Goal: Information Seeking & Learning: Learn about a topic

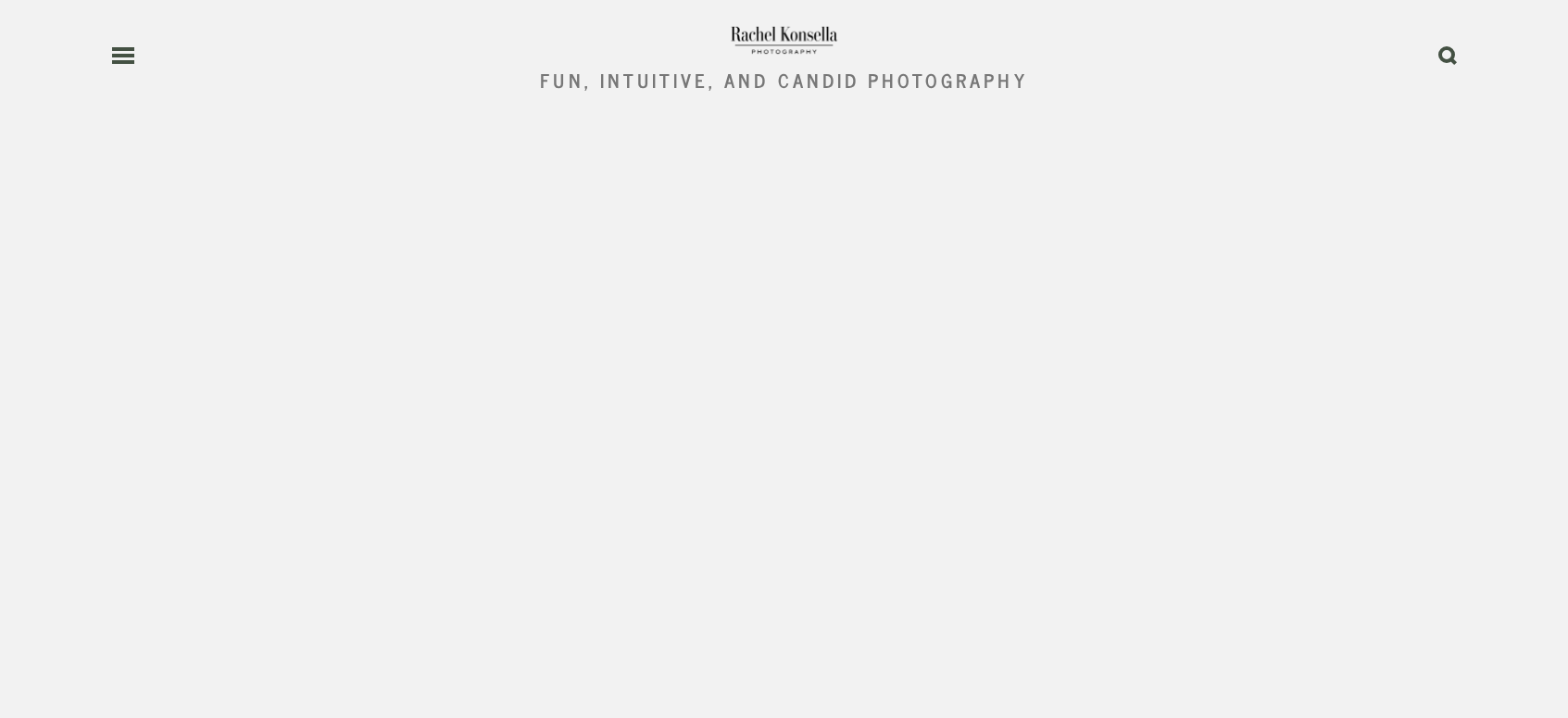
click at [126, 61] on use at bounding box center [122, 55] width 22 height 13
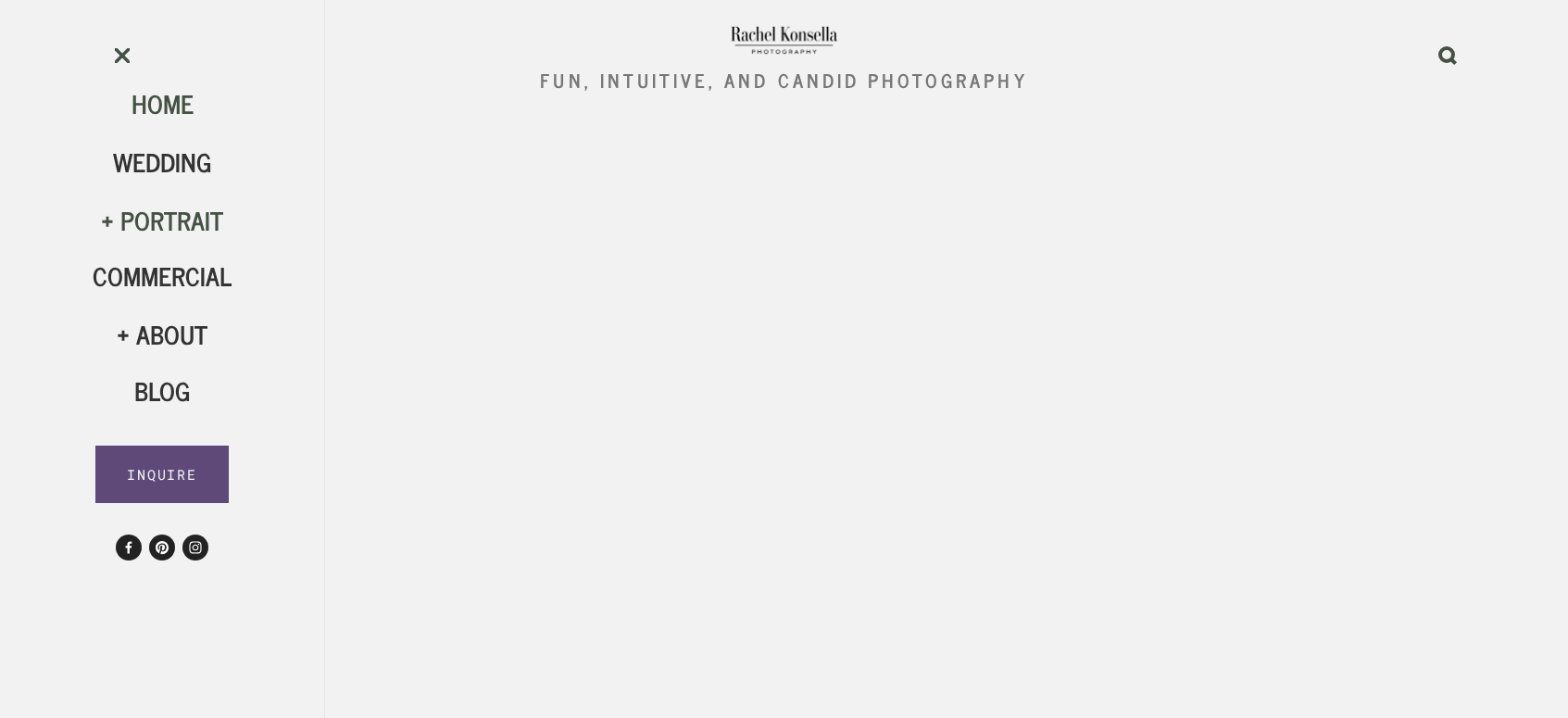
click at [176, 228] on div "Portrait" at bounding box center [161, 220] width 139 height 32
click at [162, 384] on span "HS Seniors" at bounding box center [162, 386] width 90 height 75
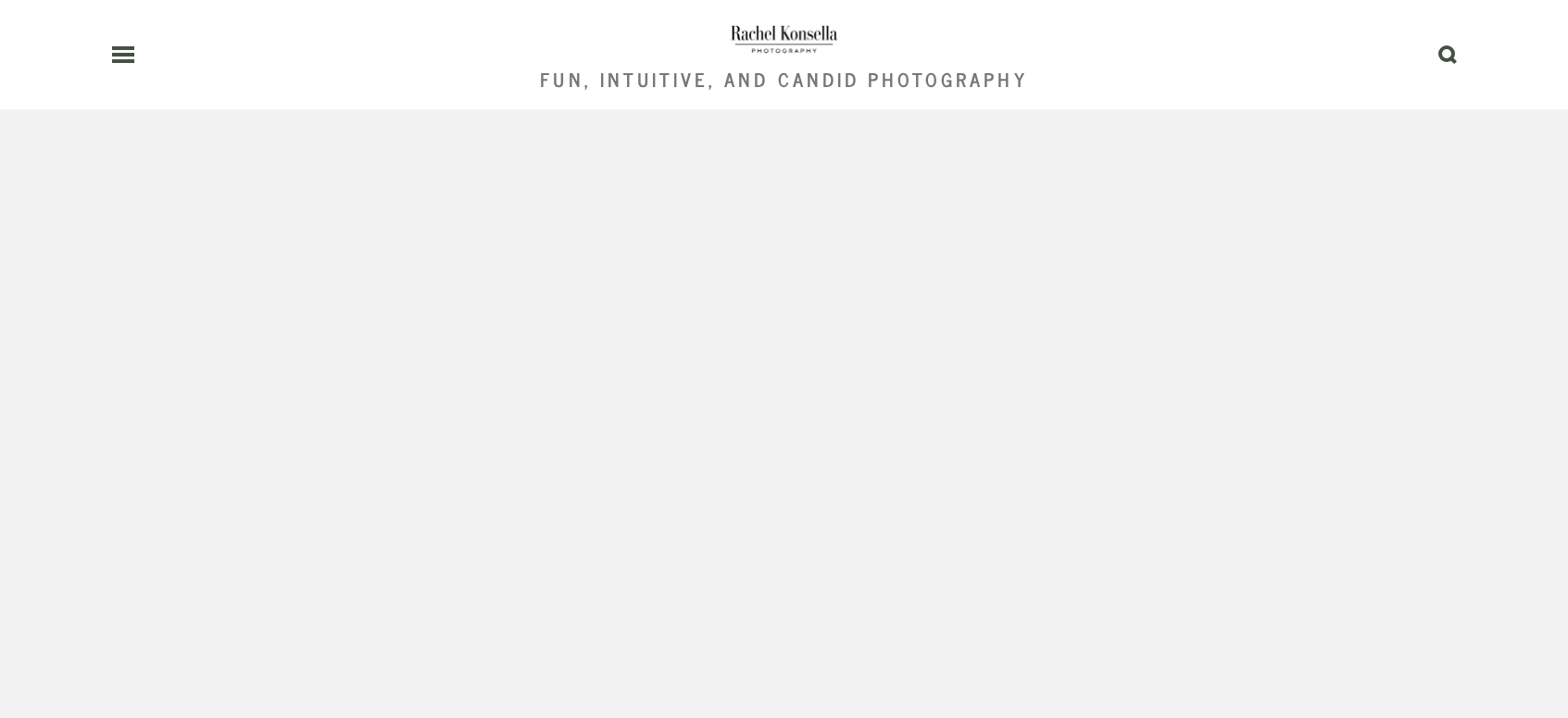
scroll to position [3320, 0]
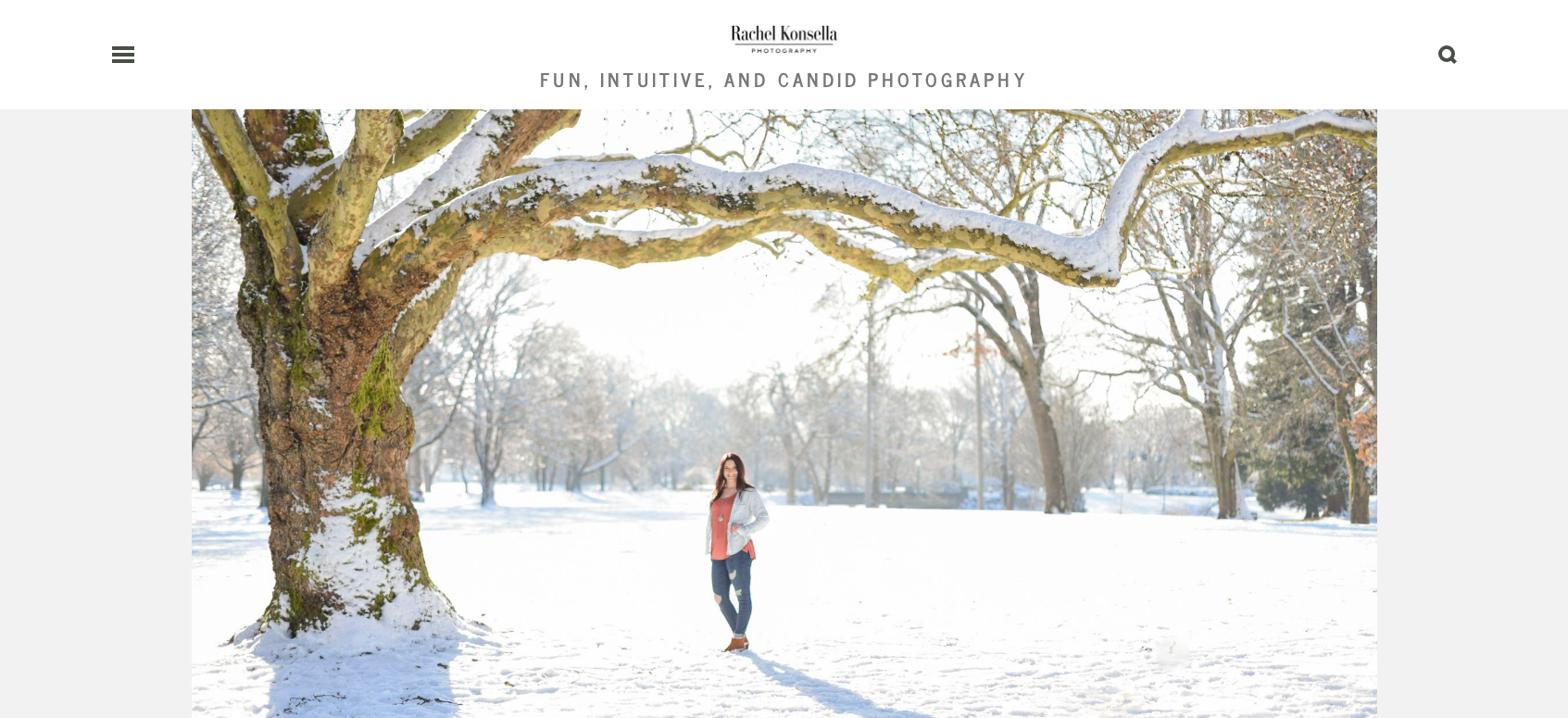
scroll to position [3384, 0]
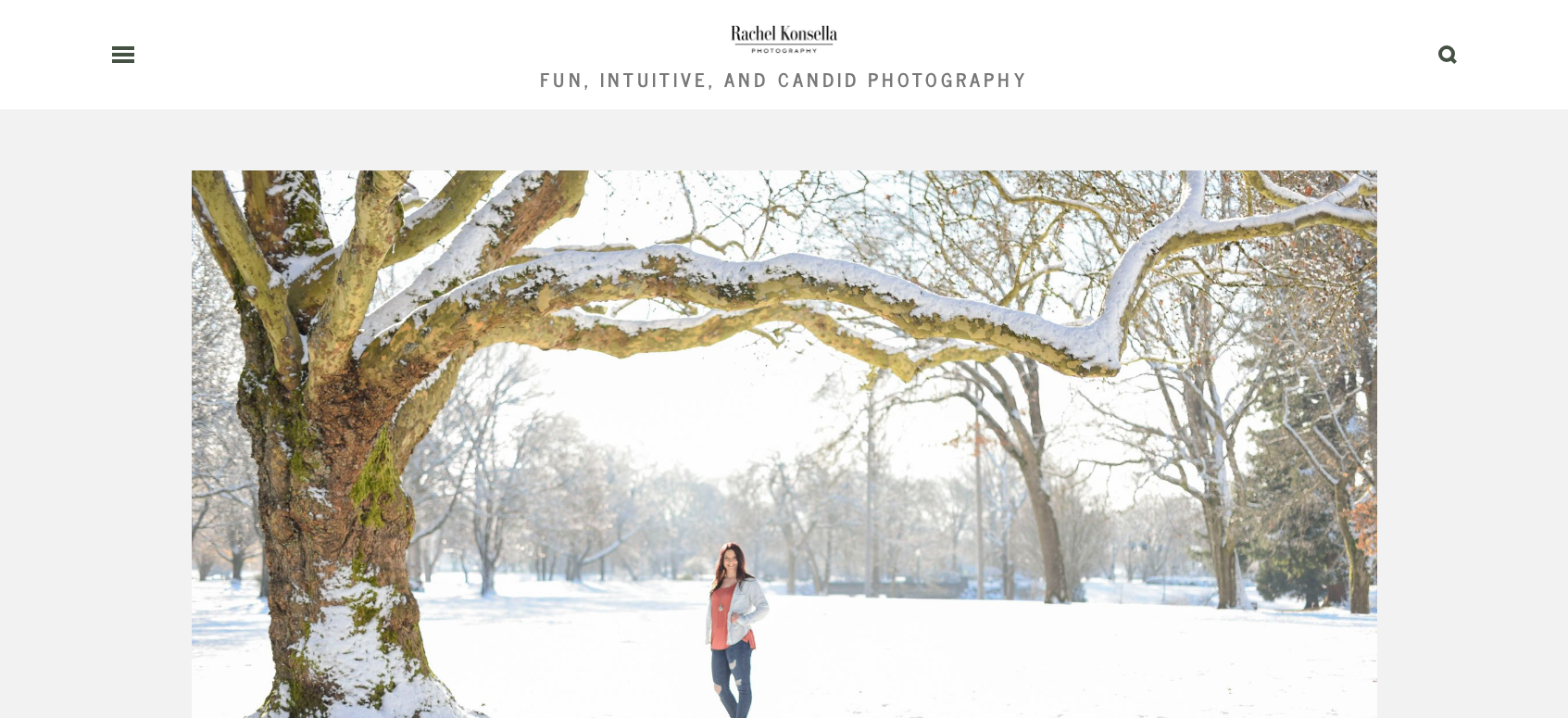
scroll to position [3336, 0]
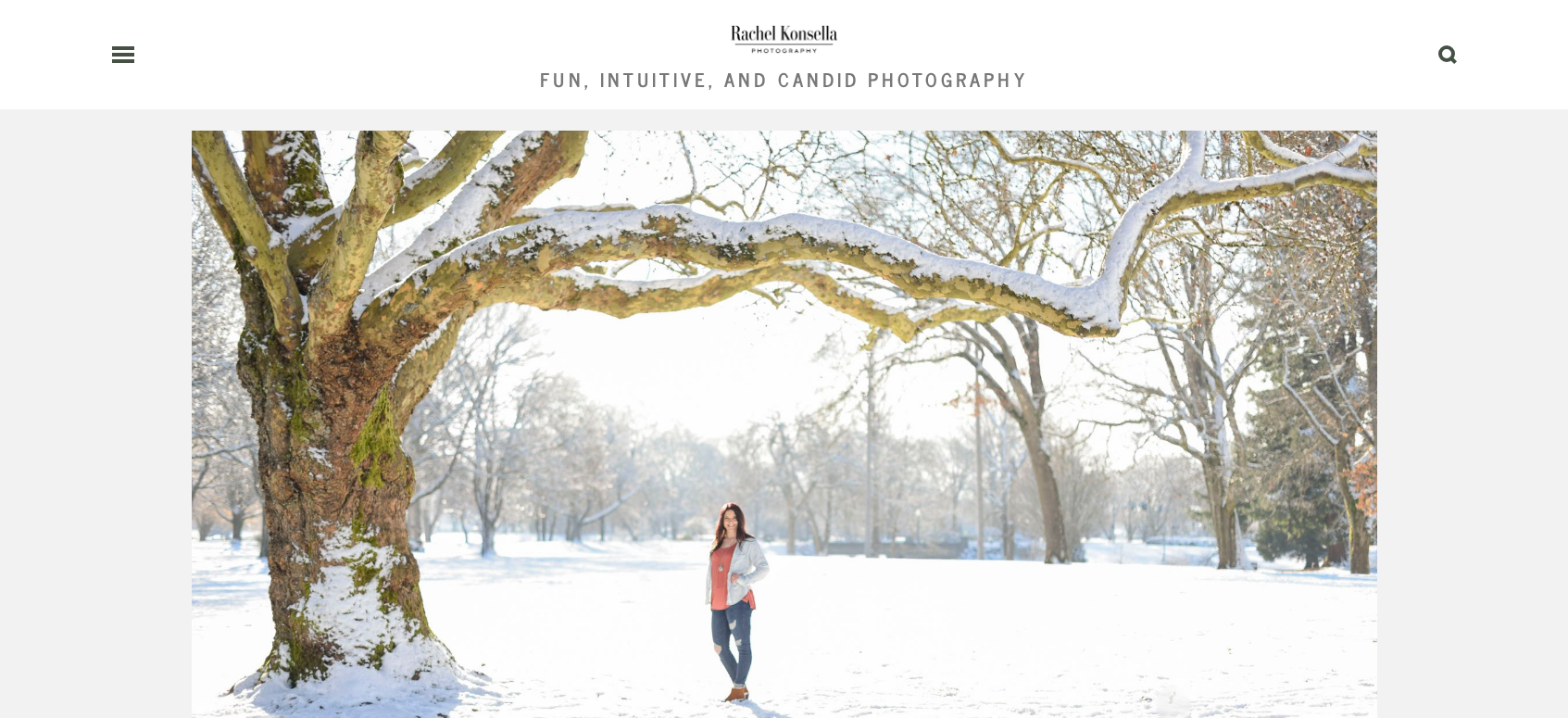
click at [1290, 323] on div "Olympia High School Senior Photographer Stunning Senior Photos in Olympia, WA Y…" at bounding box center [784, 94] width 1217 height 4977
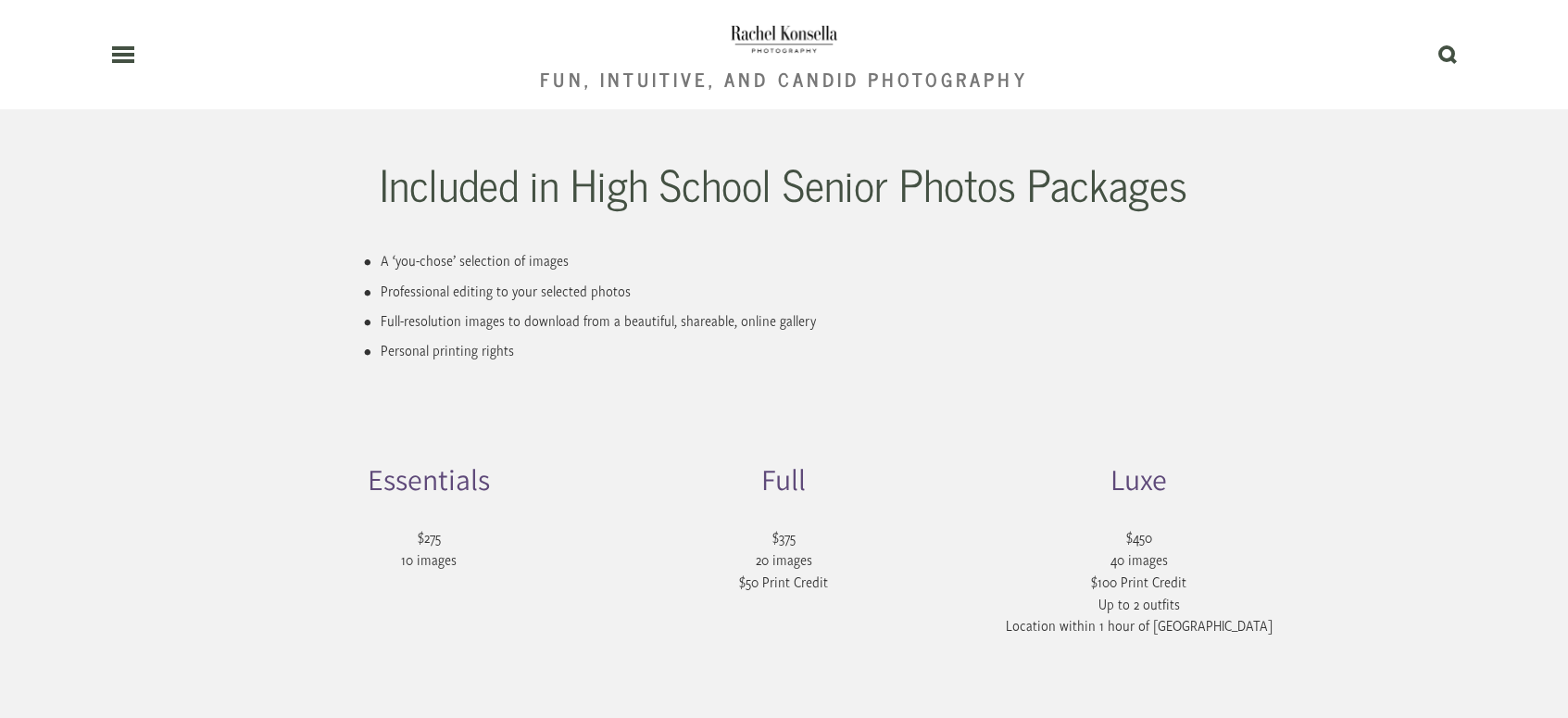
scroll to position [4198, 0]
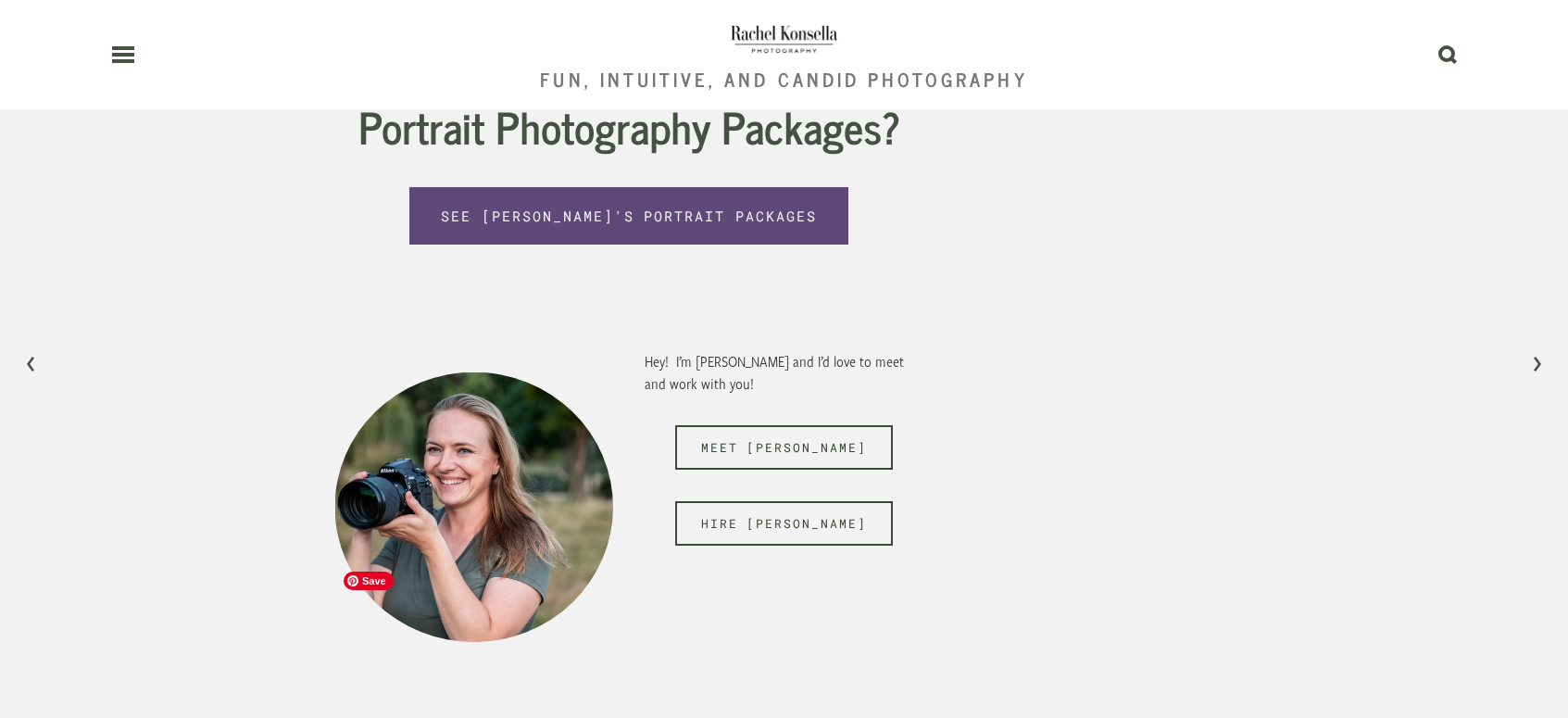
scroll to position [11664, 0]
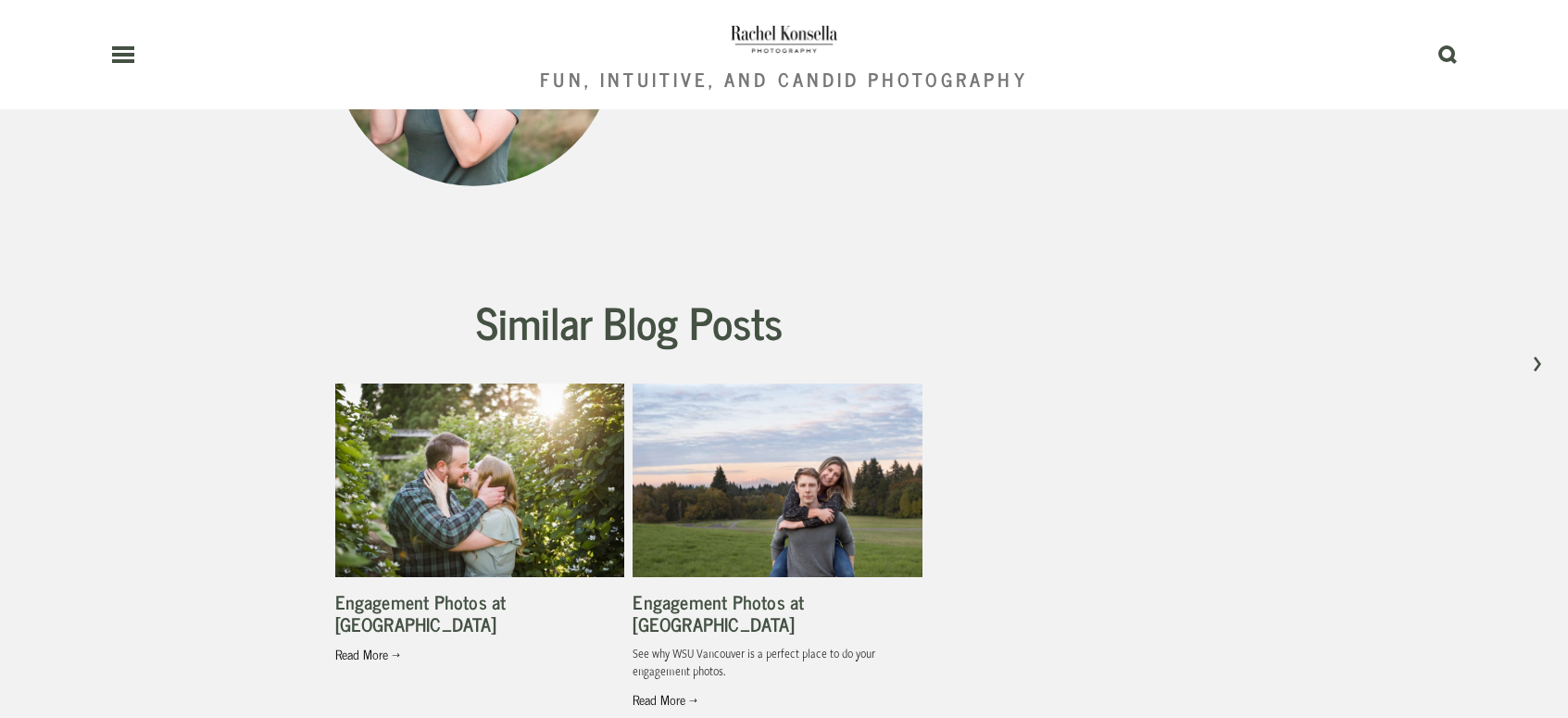
scroll to position [10408, 0]
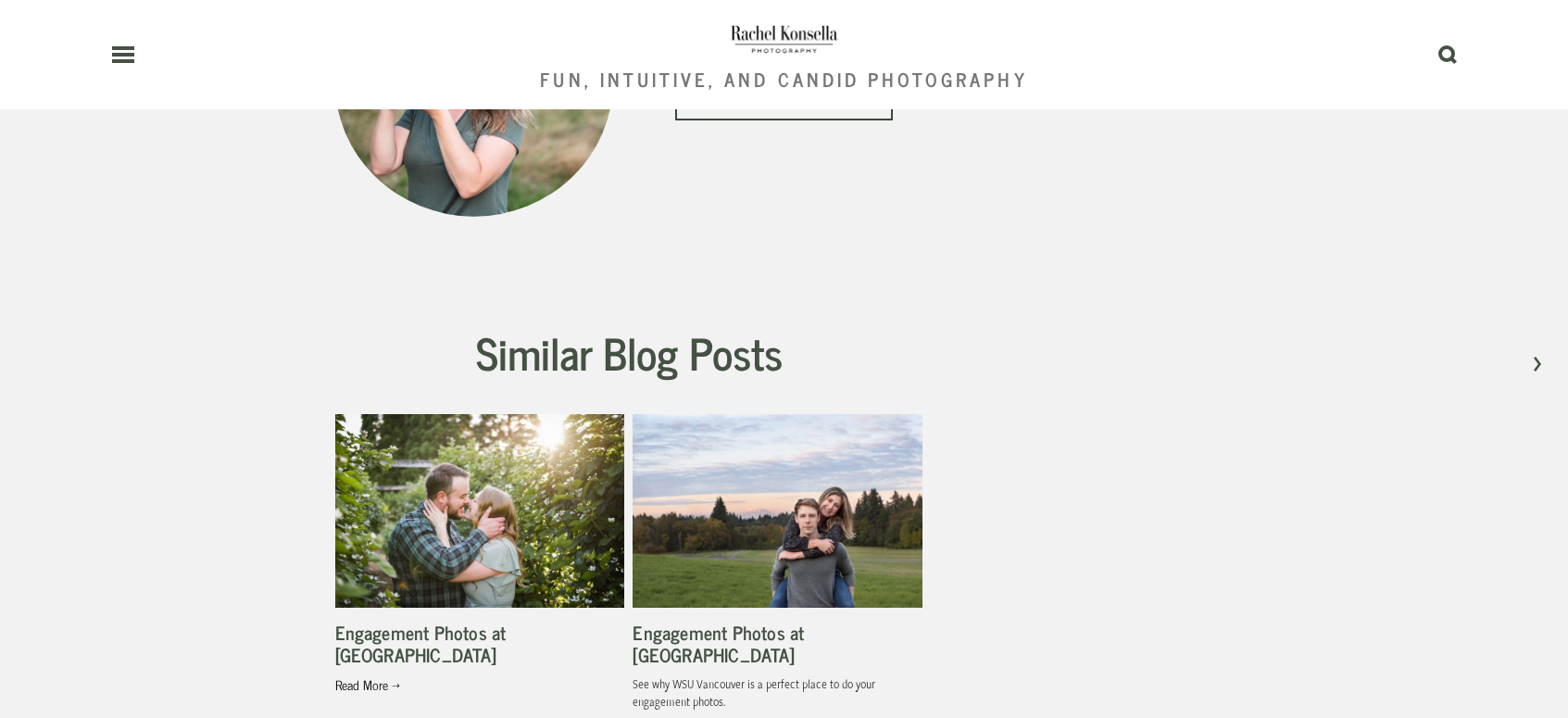
click at [679, 618] on link "Engagement Photos at WSU Vancouver" at bounding box center [718, 643] width 171 height 53
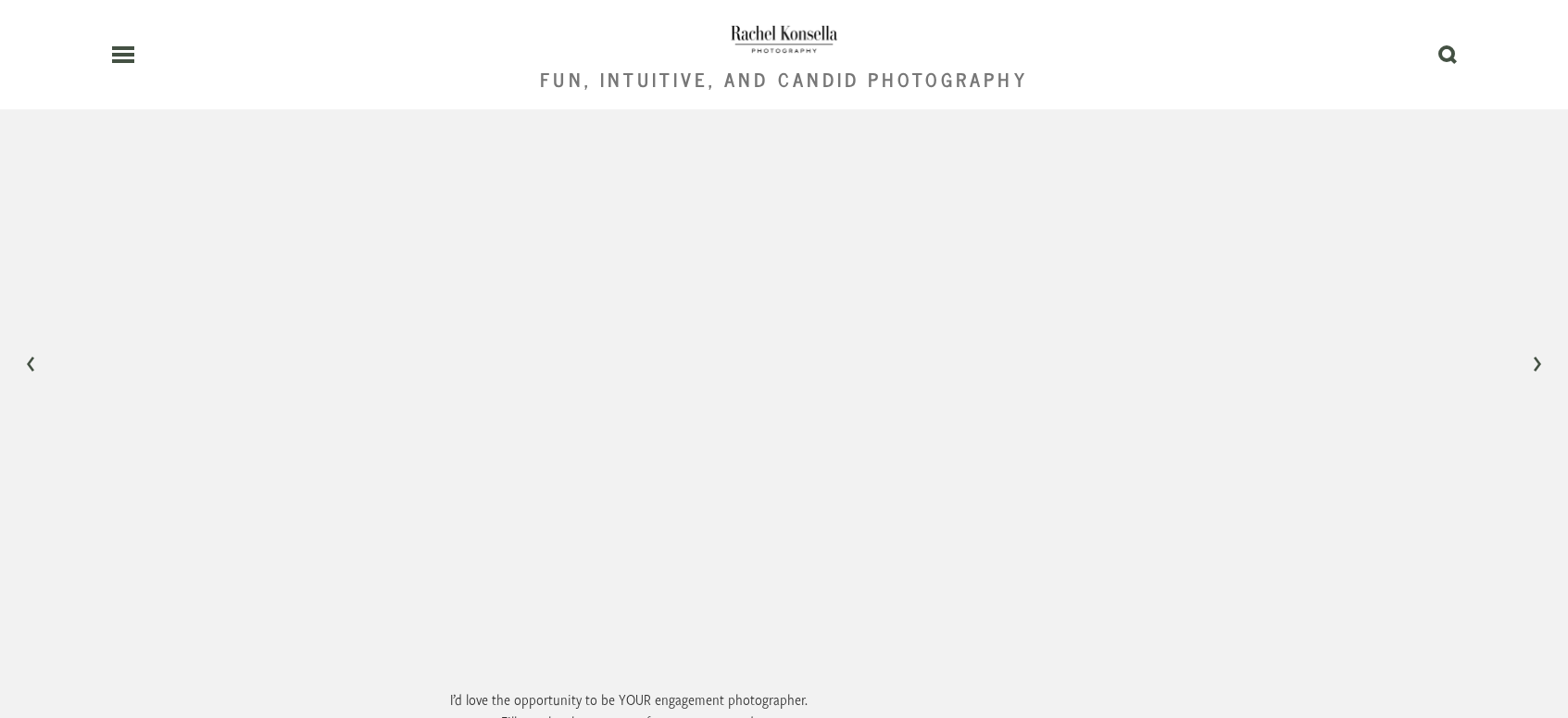
scroll to position [6751, 0]
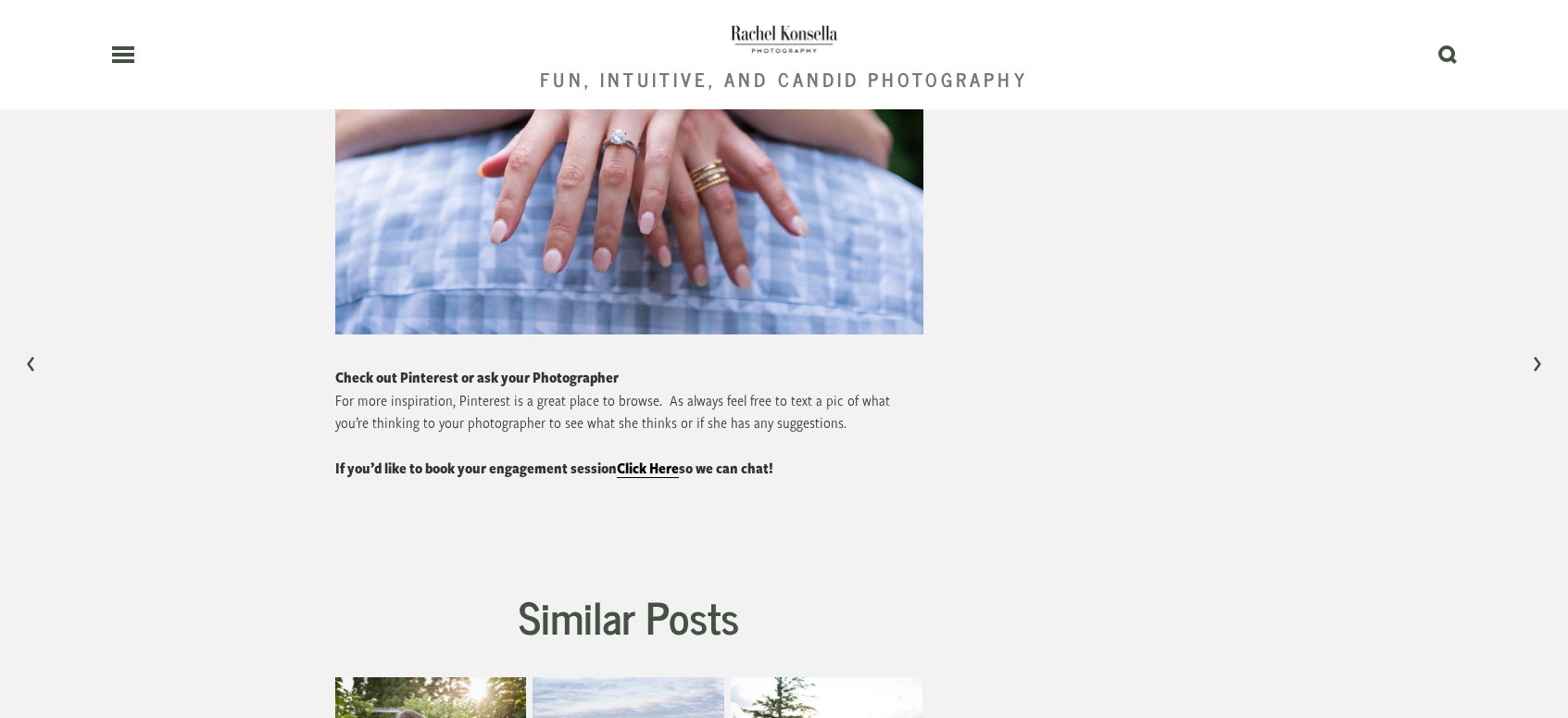
scroll to position [5067, 0]
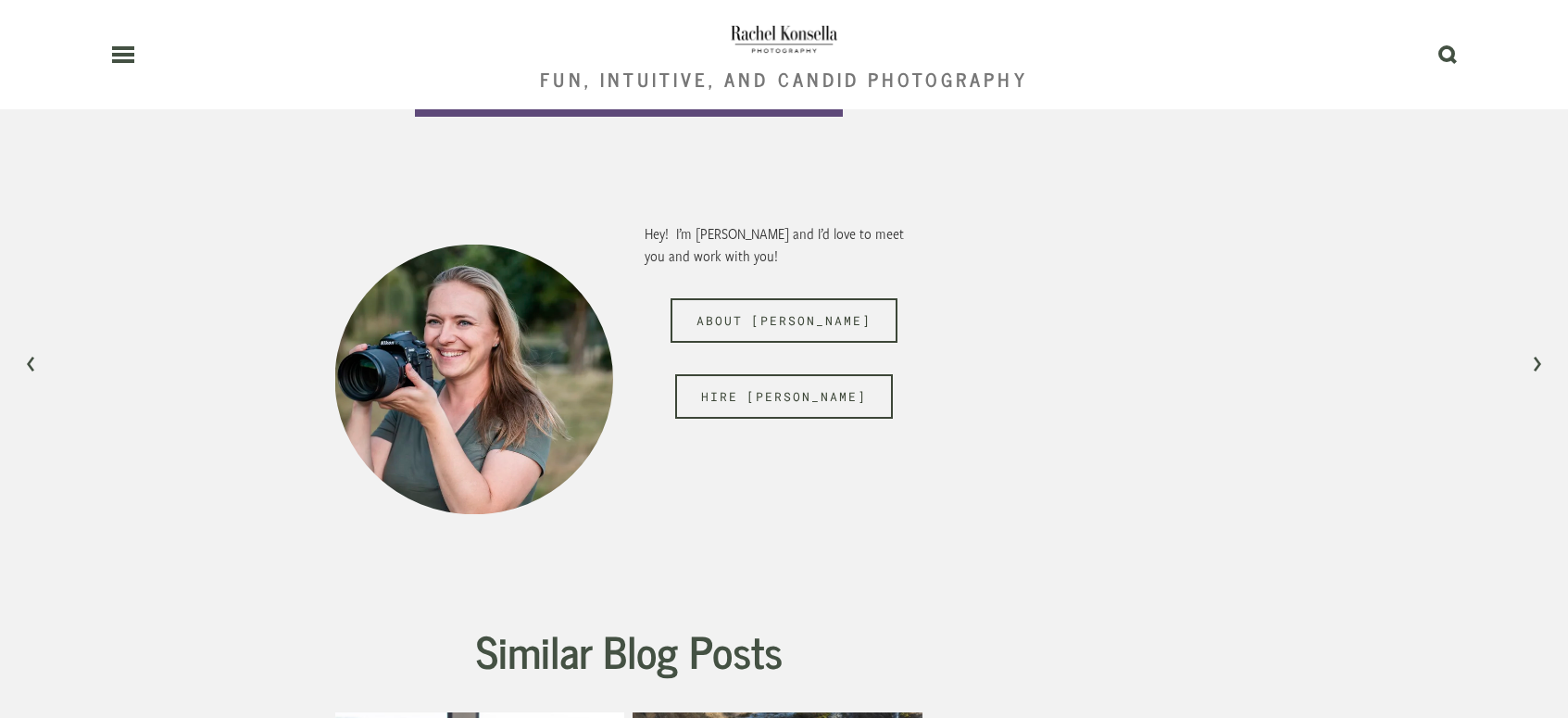
scroll to position [6154, 0]
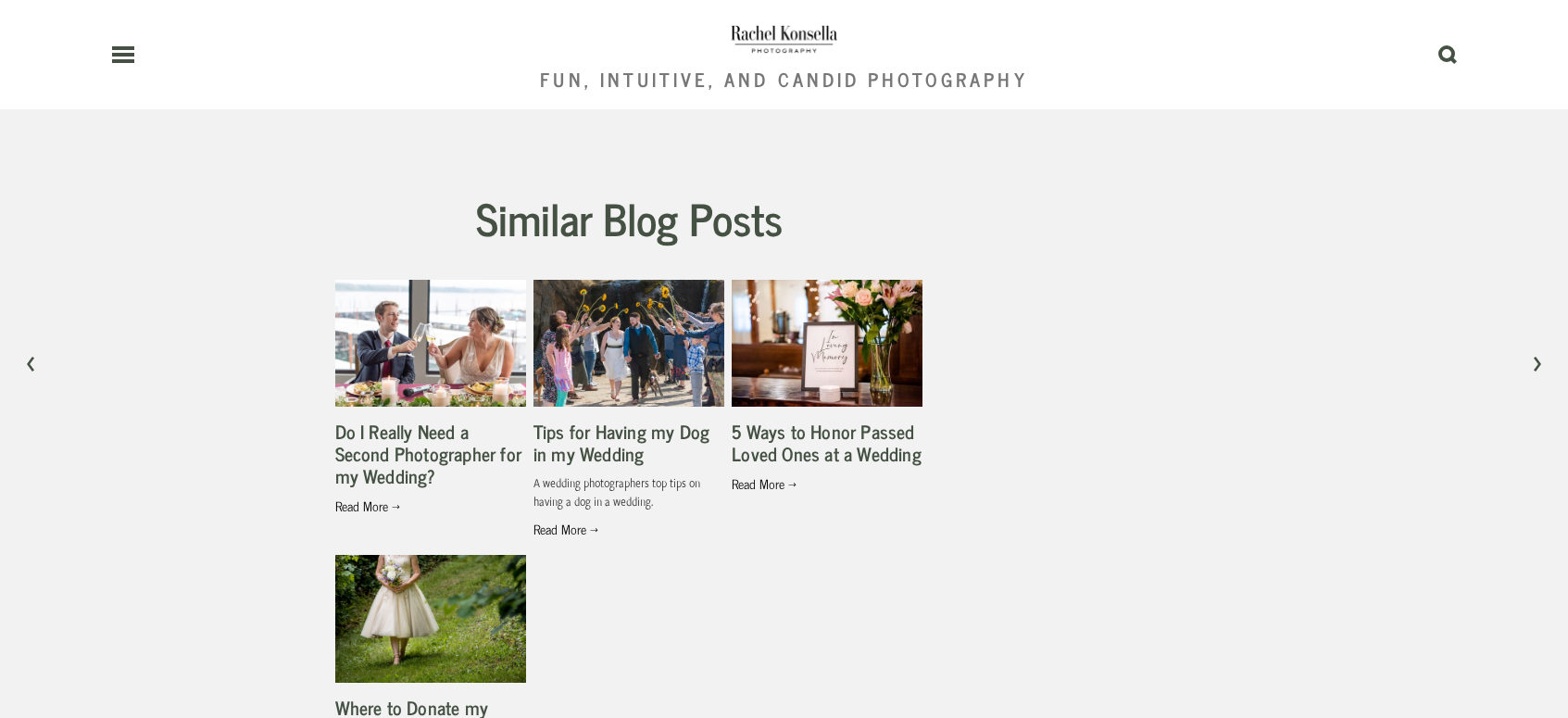
scroll to position [8039, 0]
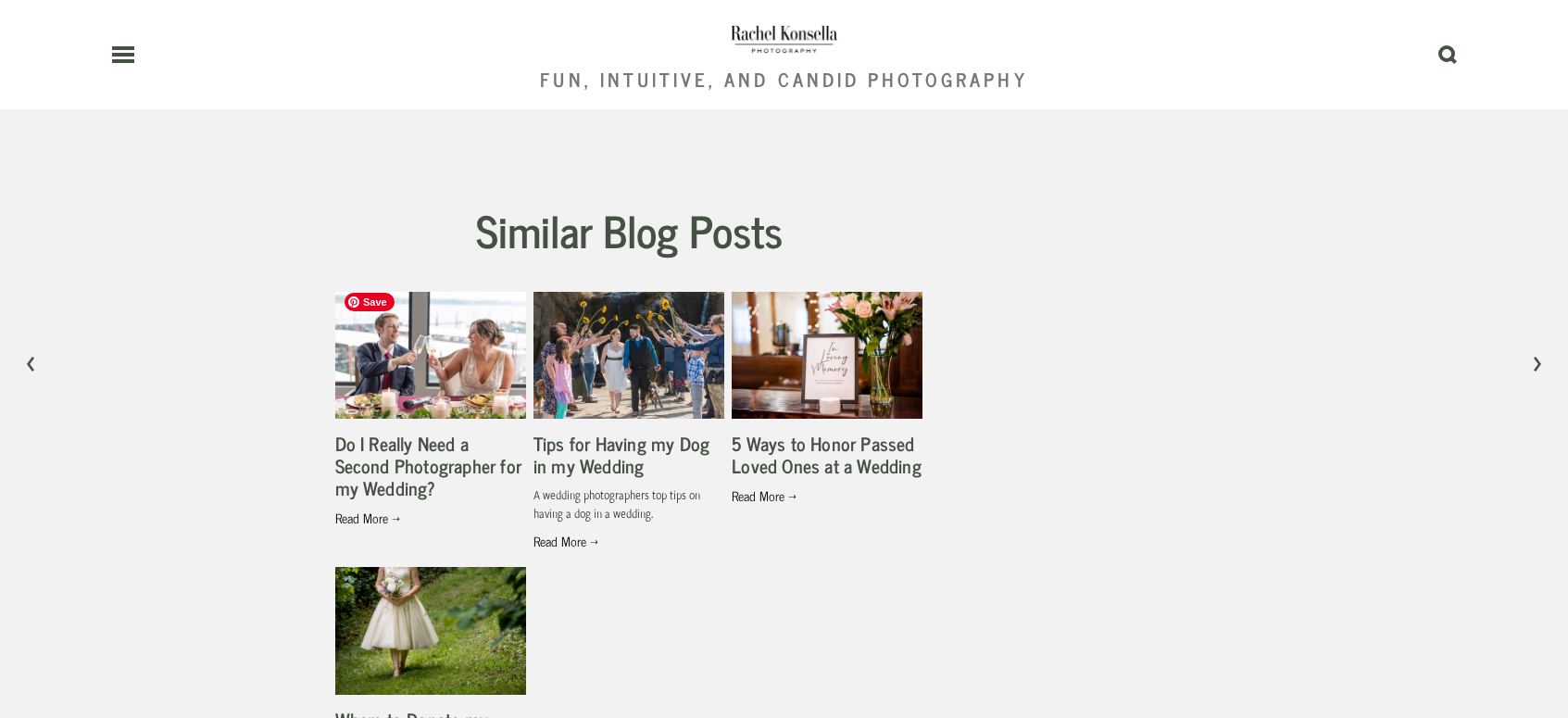
click at [437, 380] on img at bounding box center [431, 356] width 191 height 143
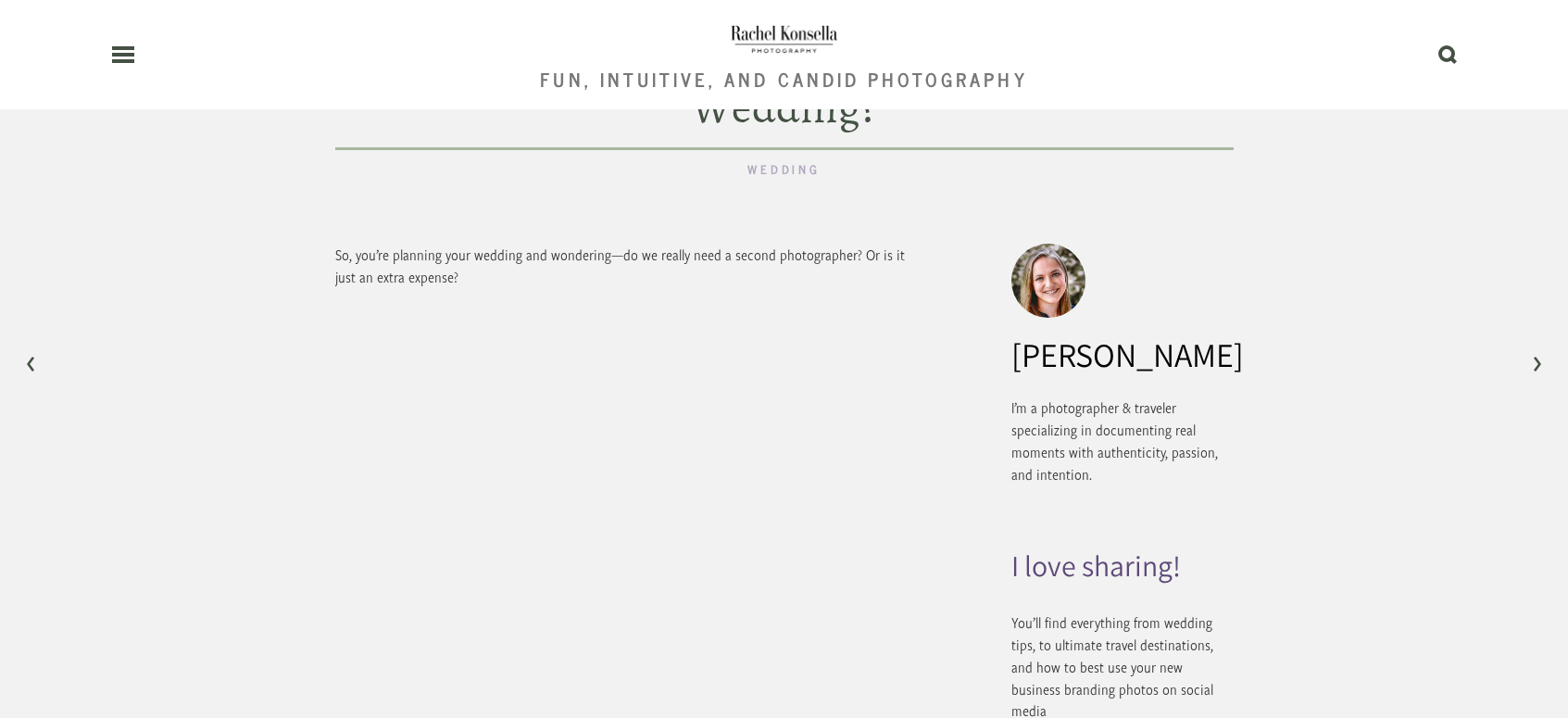
scroll to position [1847, 0]
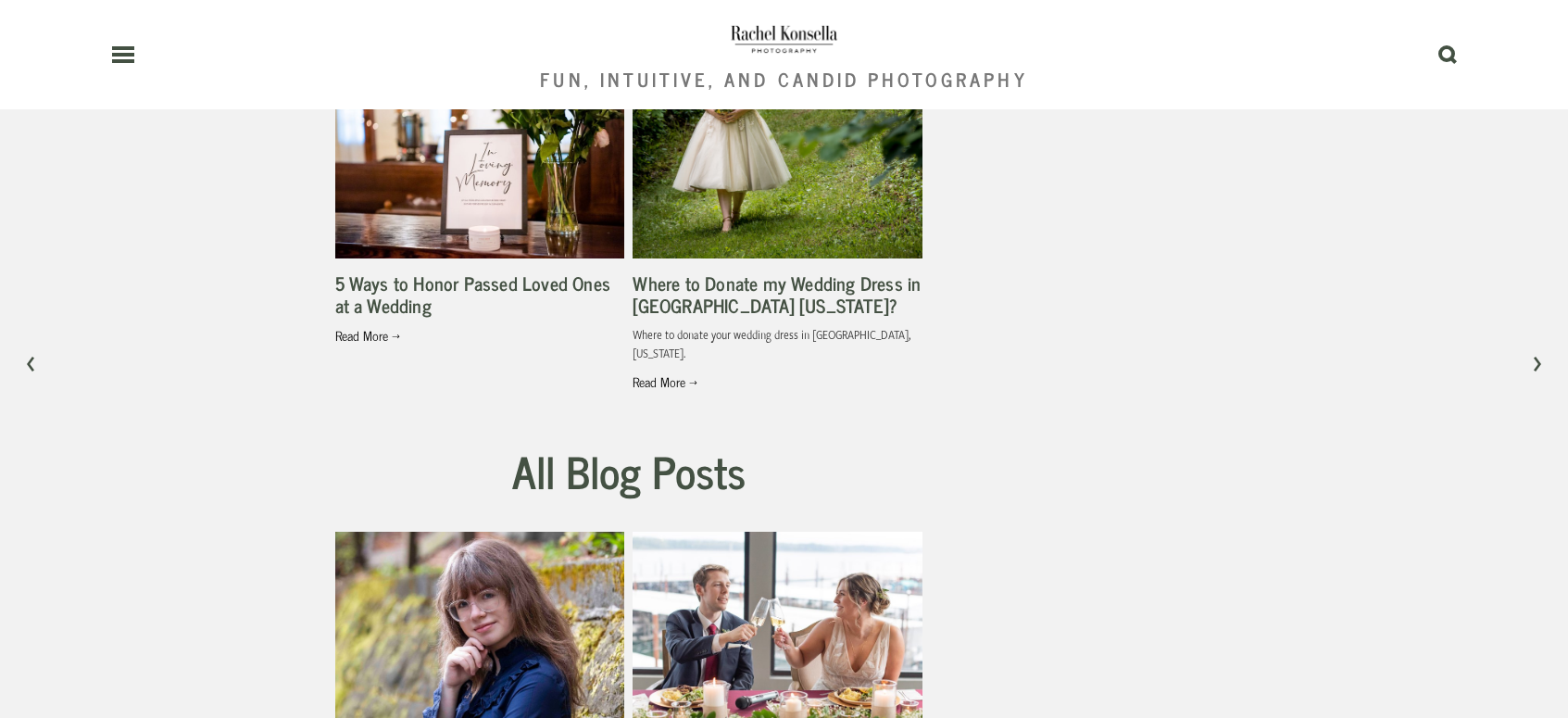
scroll to position [7608, 0]
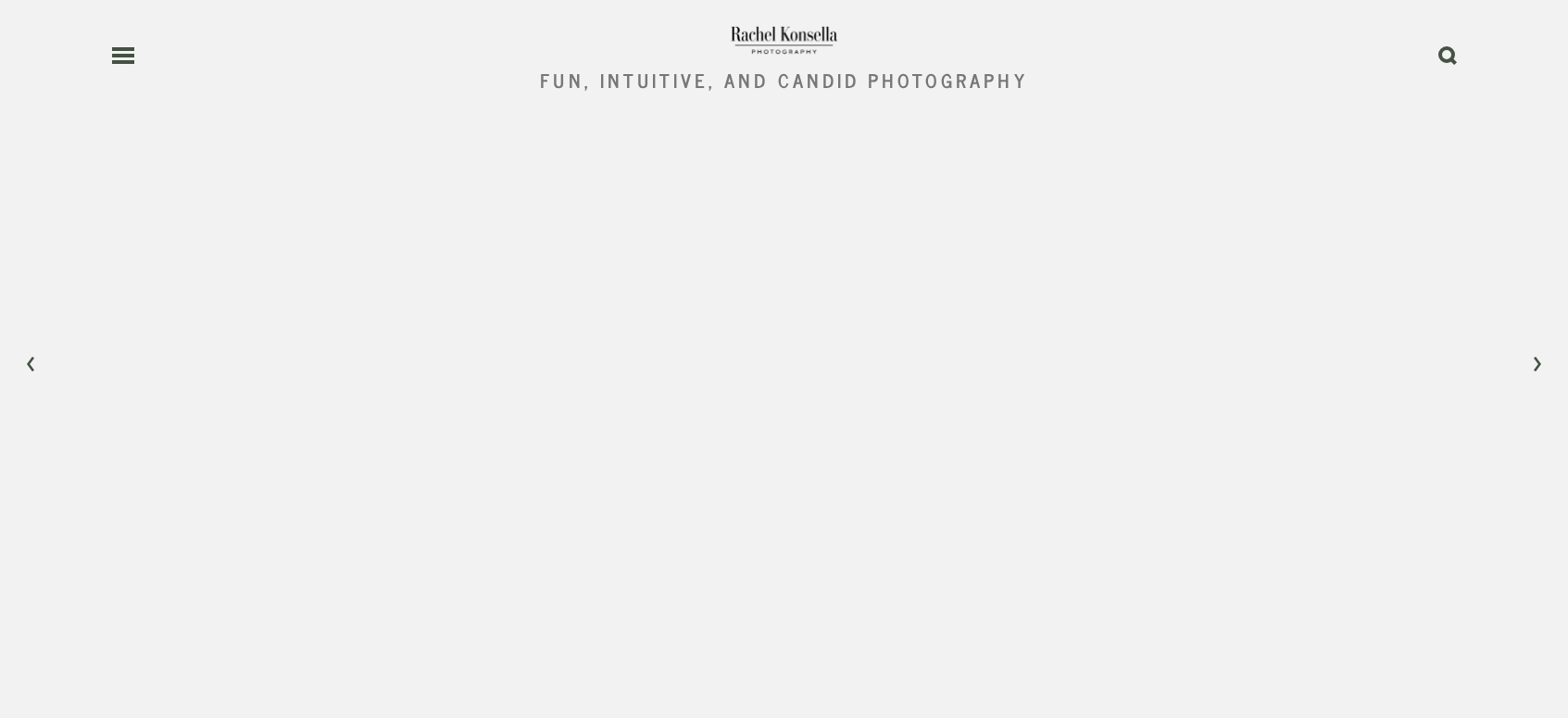
click at [133, 61] on use at bounding box center [122, 55] width 22 height 13
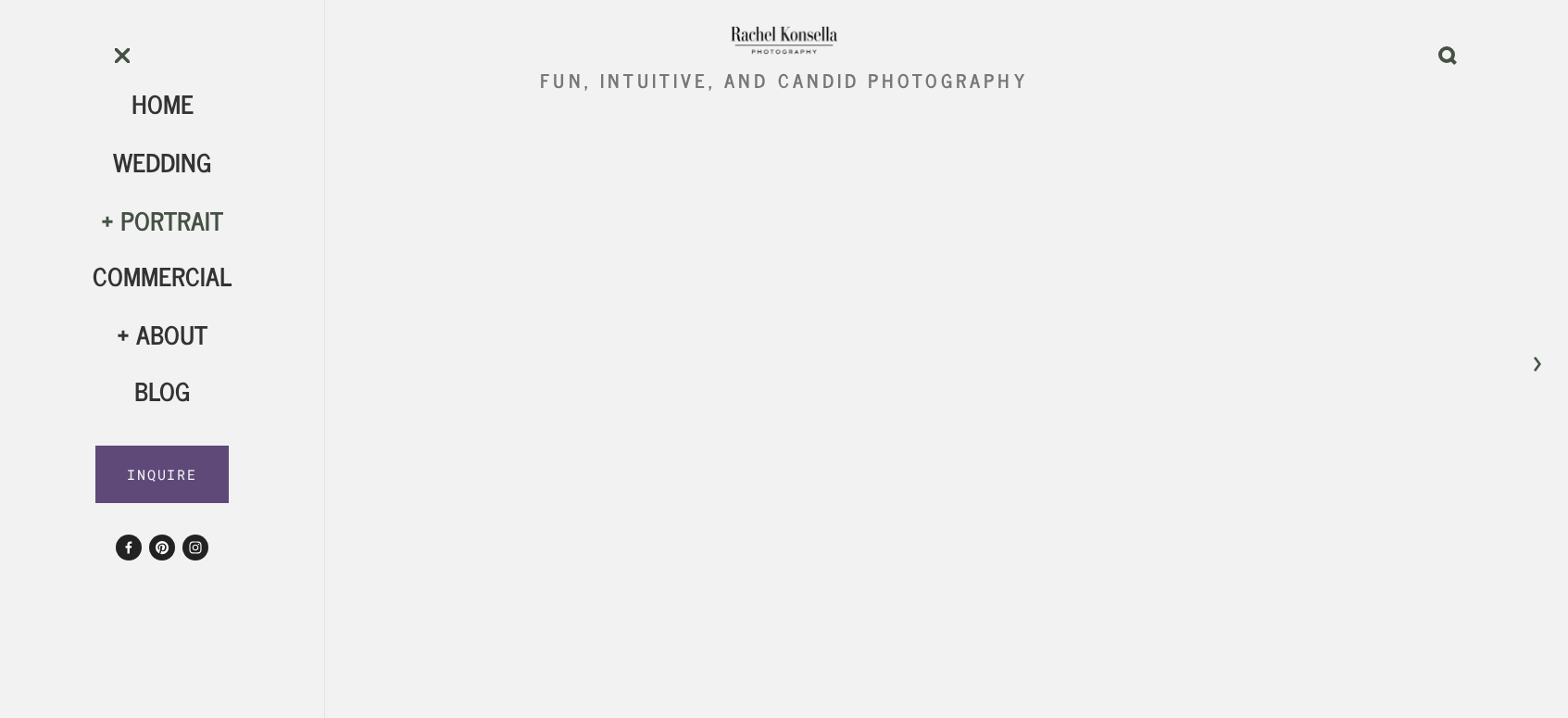
click at [168, 217] on div "Portrait" at bounding box center [161, 220] width 139 height 32
click at [170, 296] on div "Commercial" at bounding box center [161, 277] width 139 height 58
click at [170, 272] on span "Commercial" at bounding box center [161, 275] width 139 height 41
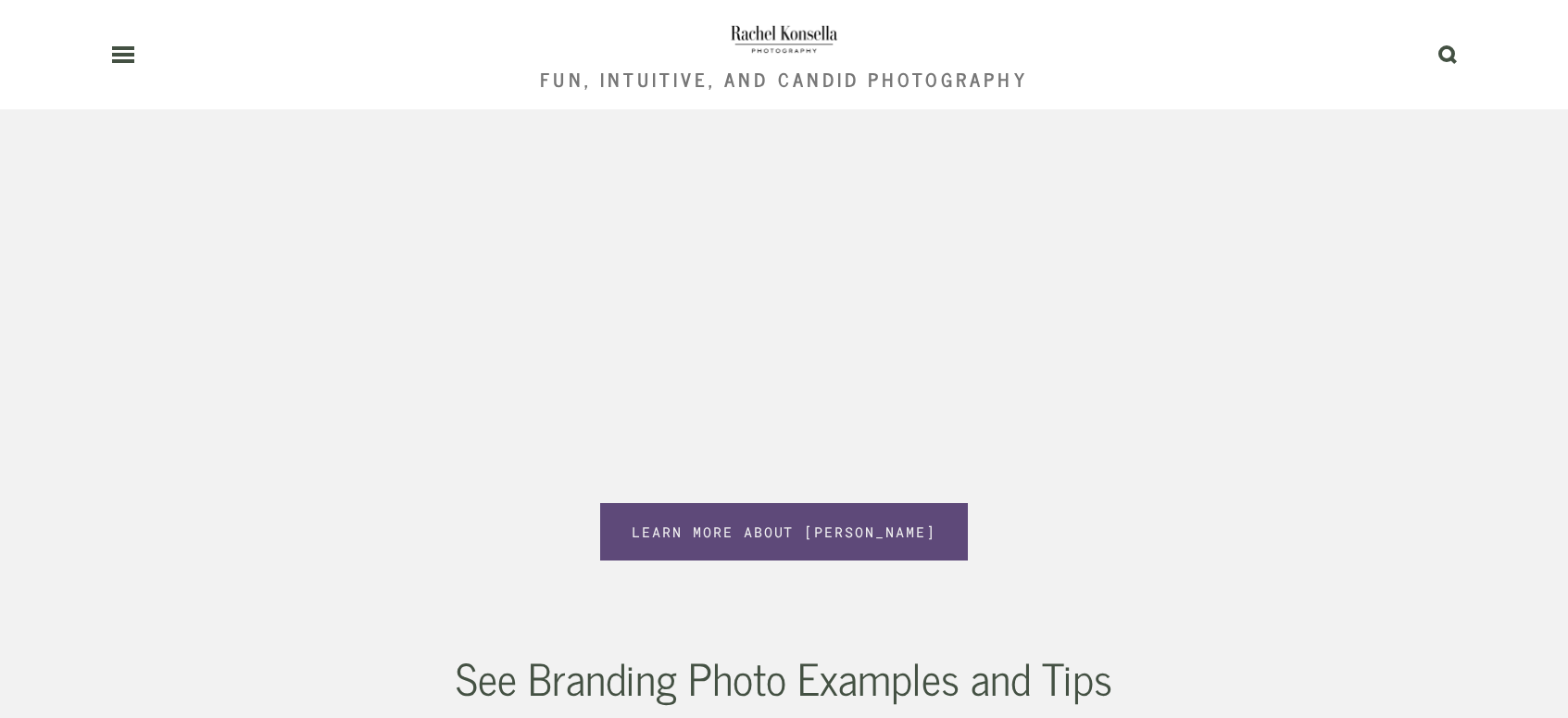
scroll to position [8269, 0]
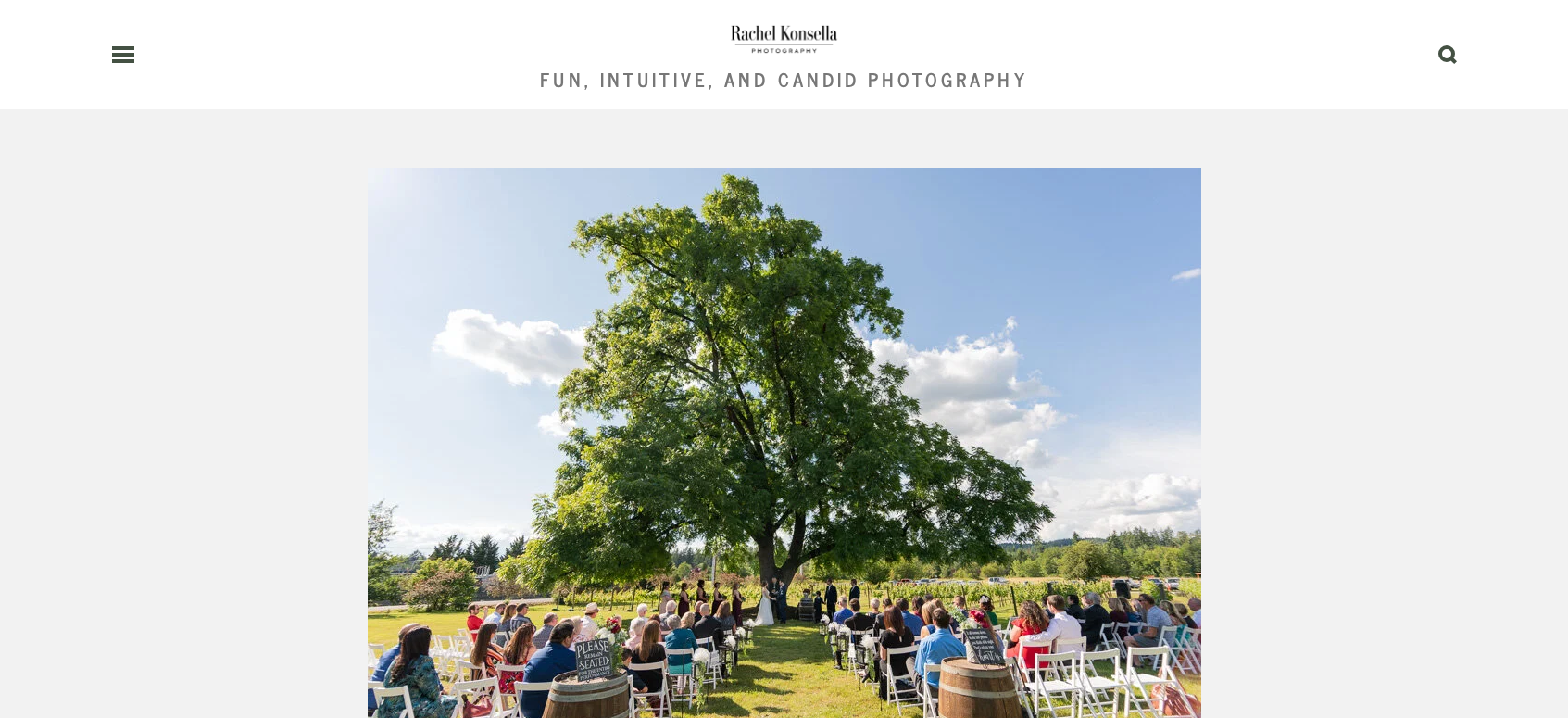
scroll to position [964, 0]
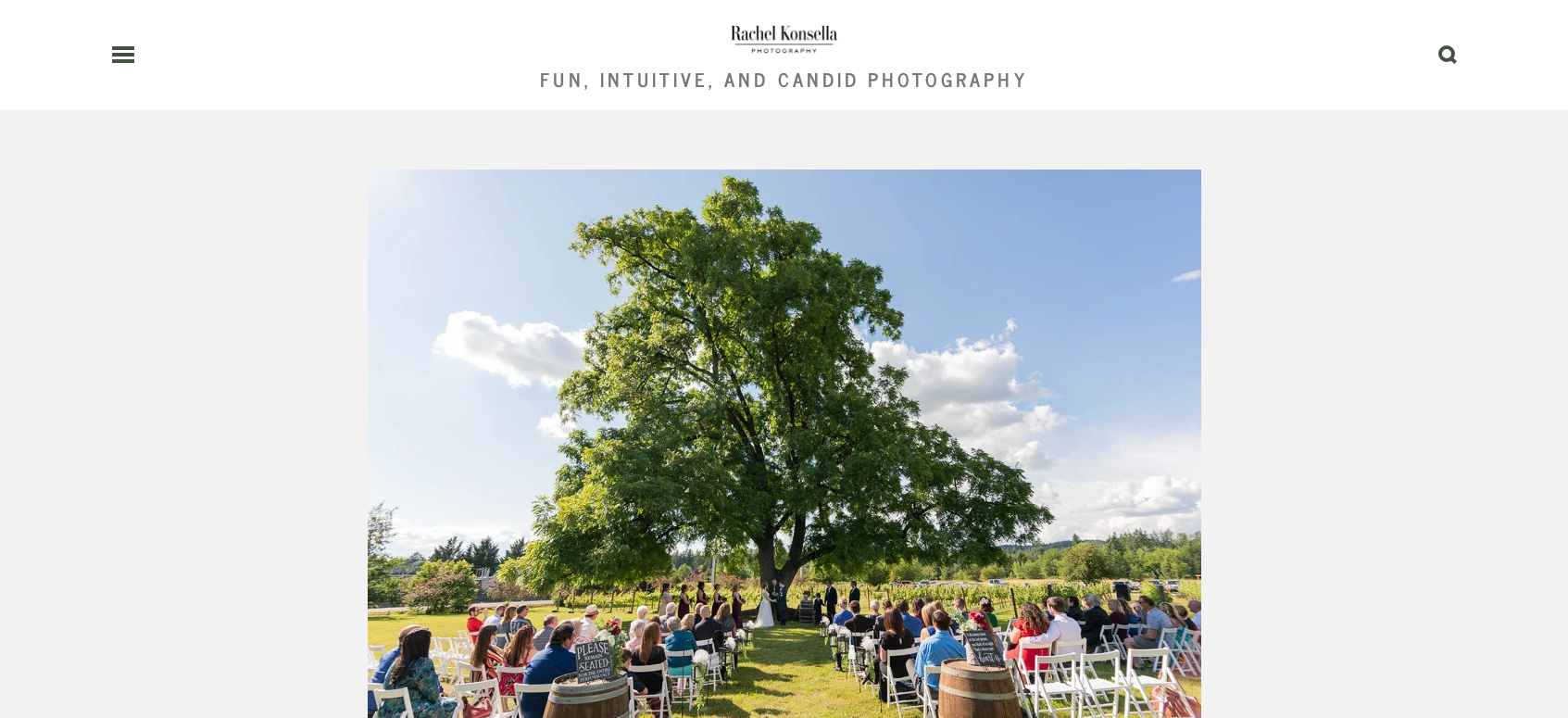
click at [125, 61] on use at bounding box center [122, 54] width 22 height 13
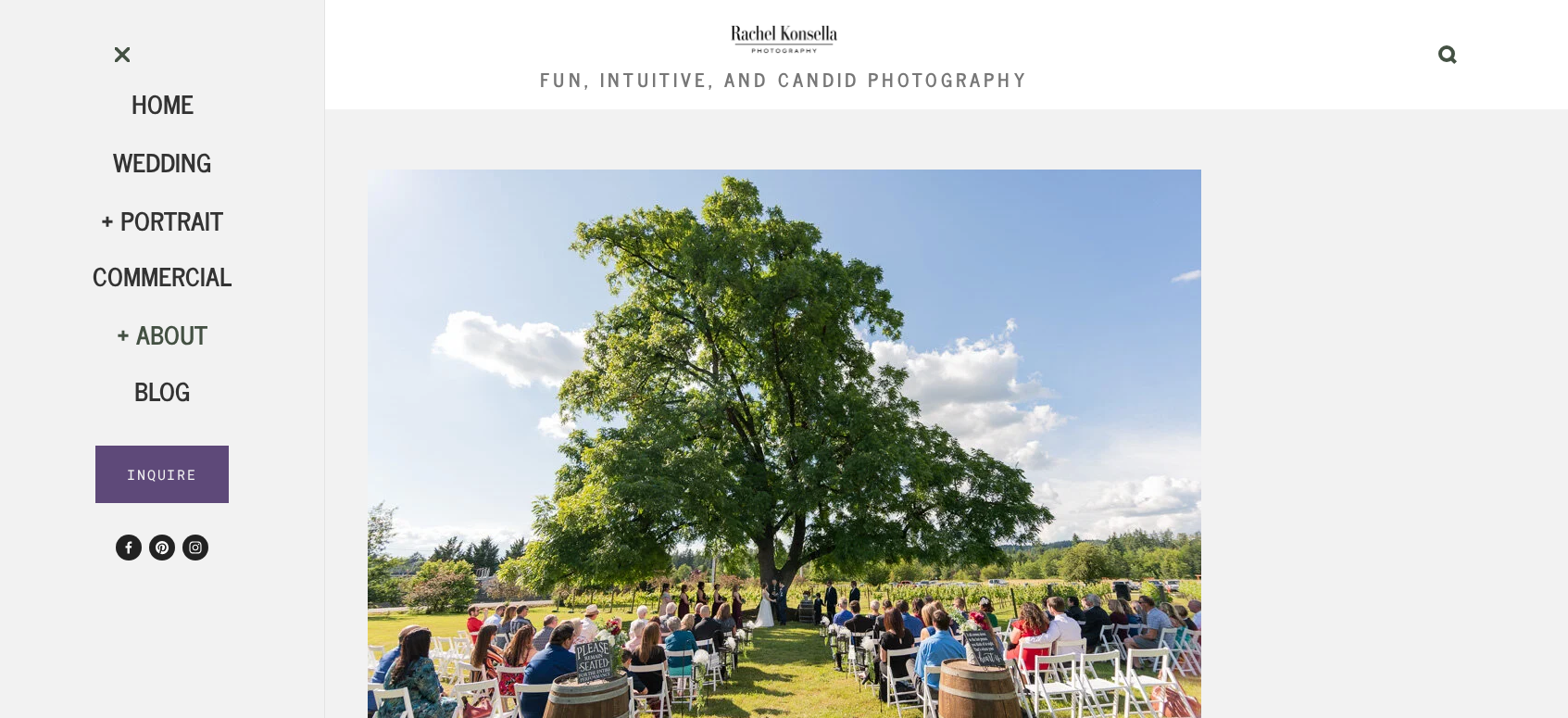
click at [115, 47] on use at bounding box center [122, 54] width 15 height 15
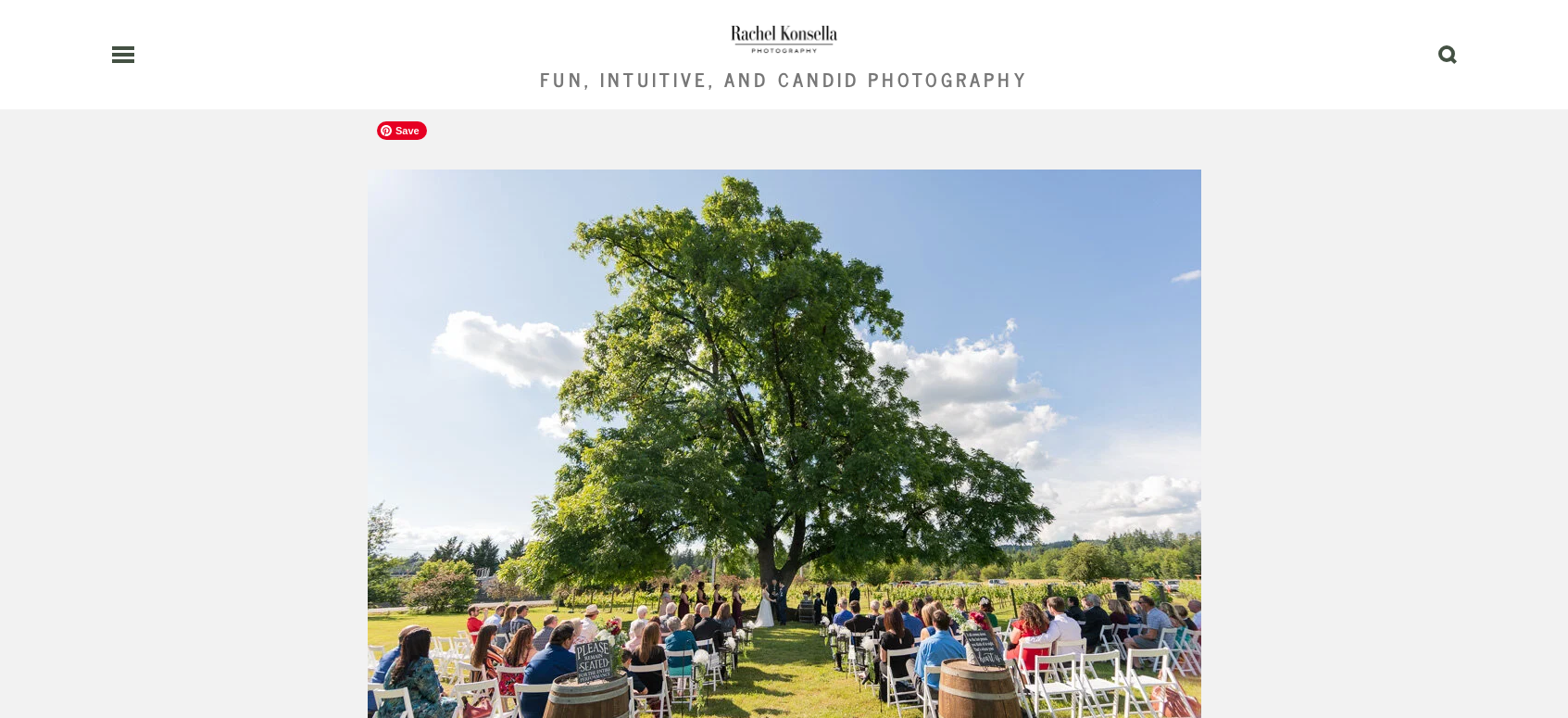
click at [1310, 238] on div "View fullsize" at bounding box center [784, 447] width 1186 height 557
